Goal: Check status: Check status

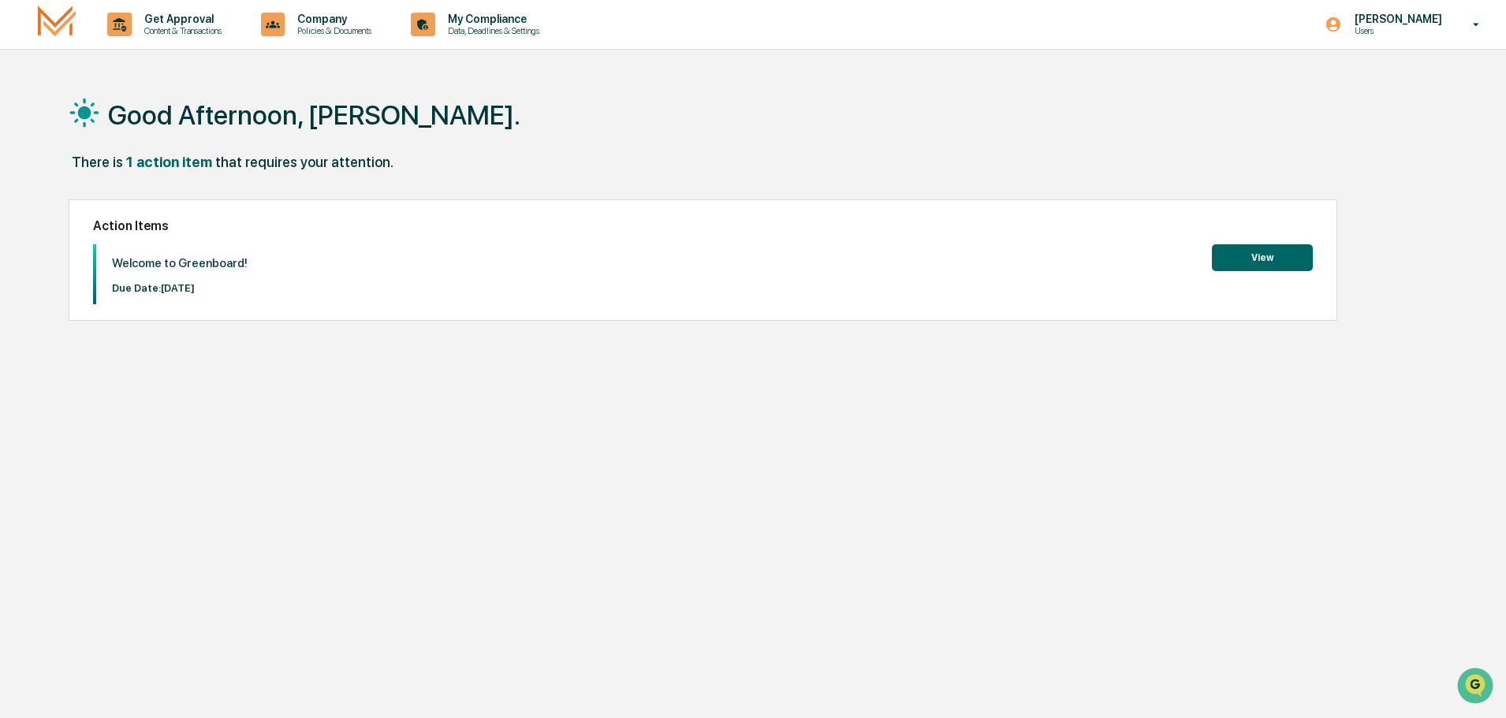
click at [1259, 253] on button "View" at bounding box center [1262, 257] width 101 height 27
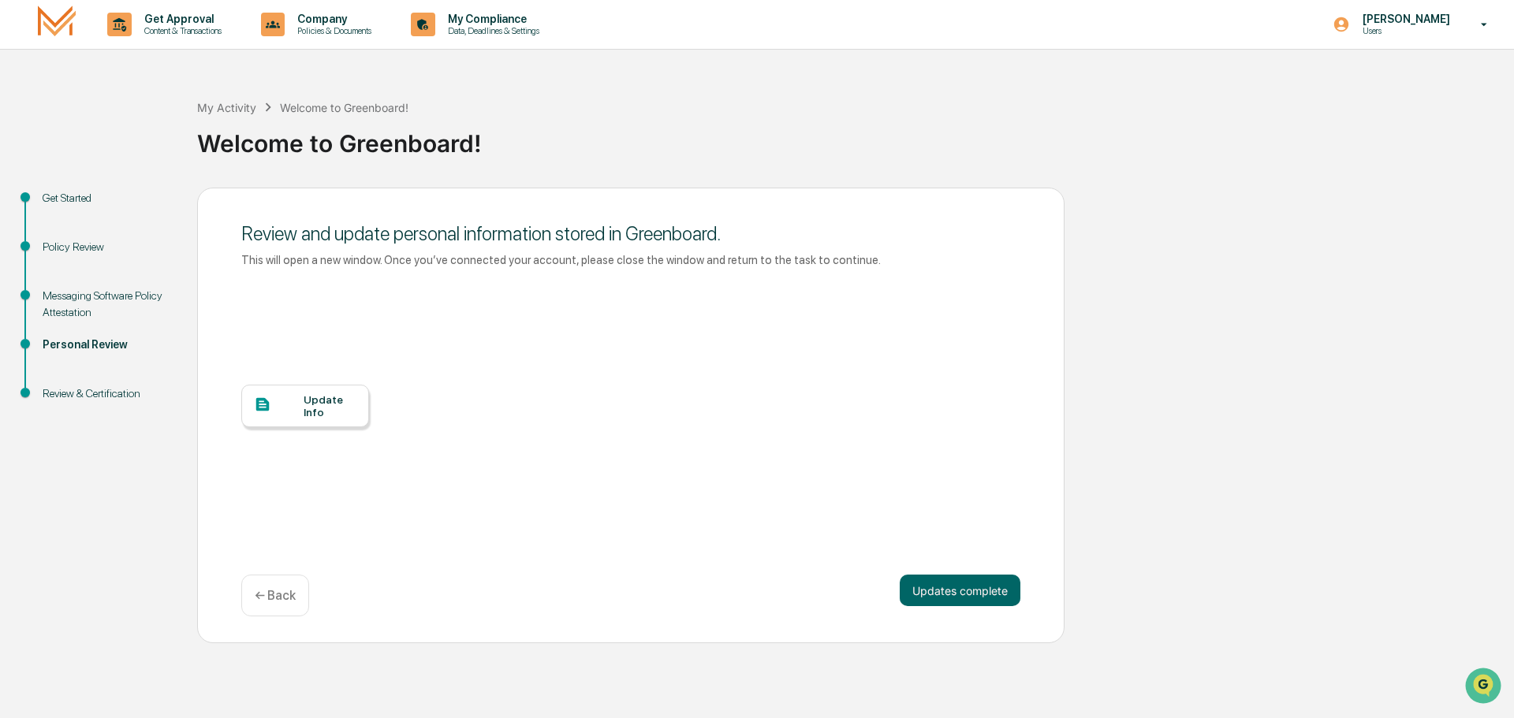
click at [324, 400] on div "Update Info" at bounding box center [330, 406] width 53 height 25
